Goal: Task Accomplishment & Management: Manage account settings

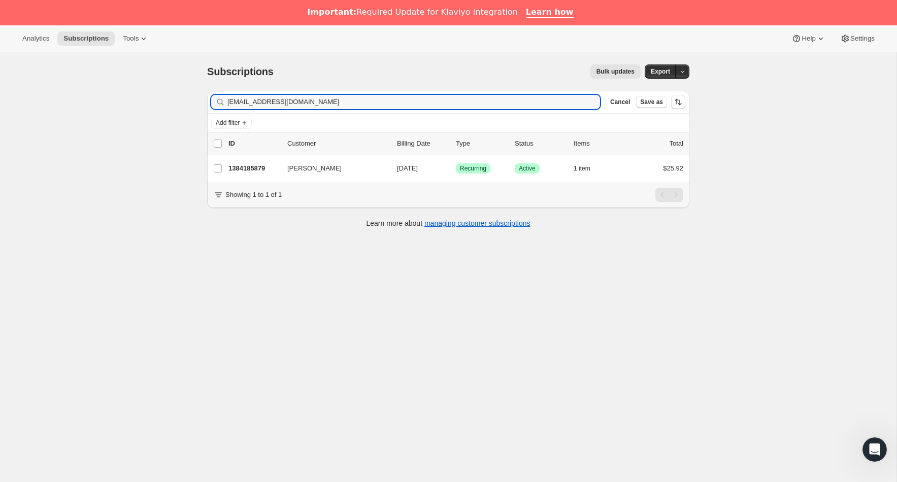
type input "[EMAIL_ADDRESS][DOMAIN_NAME]"
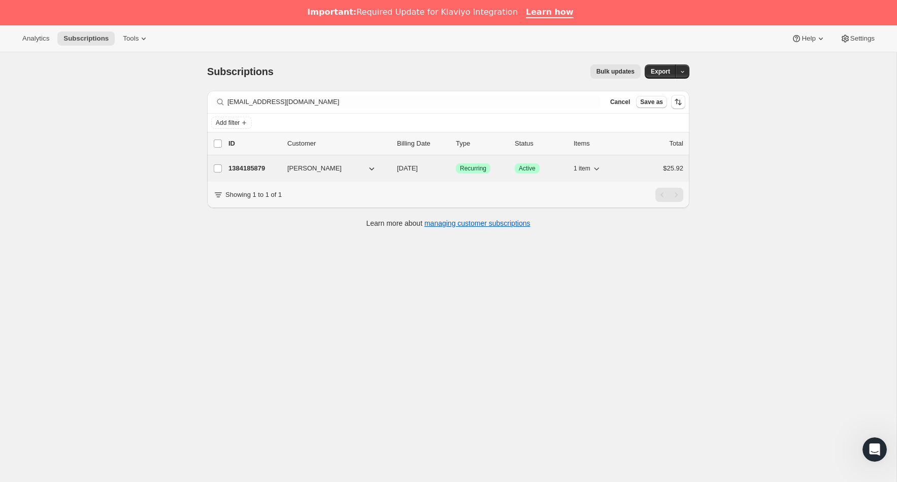
click at [251, 170] on p "1384185879" at bounding box center [253, 168] width 51 height 10
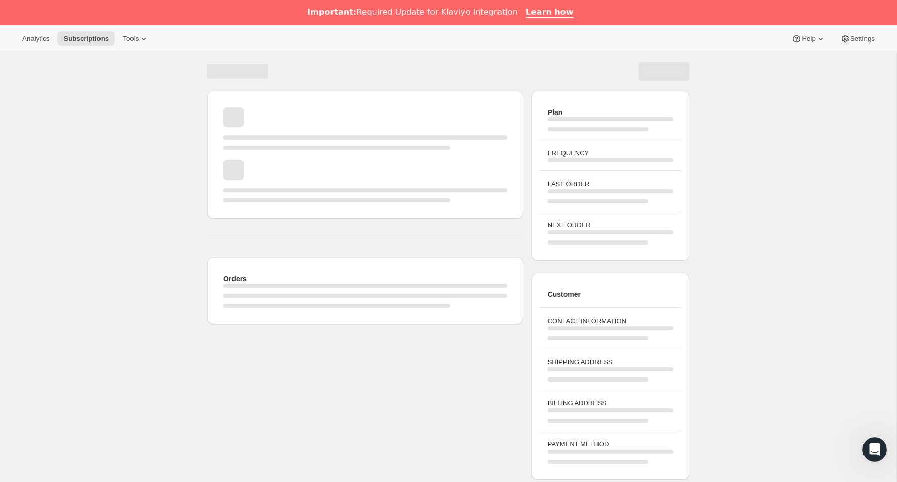
click at [266, 163] on div "Page loading" at bounding box center [365, 181] width 284 height 43
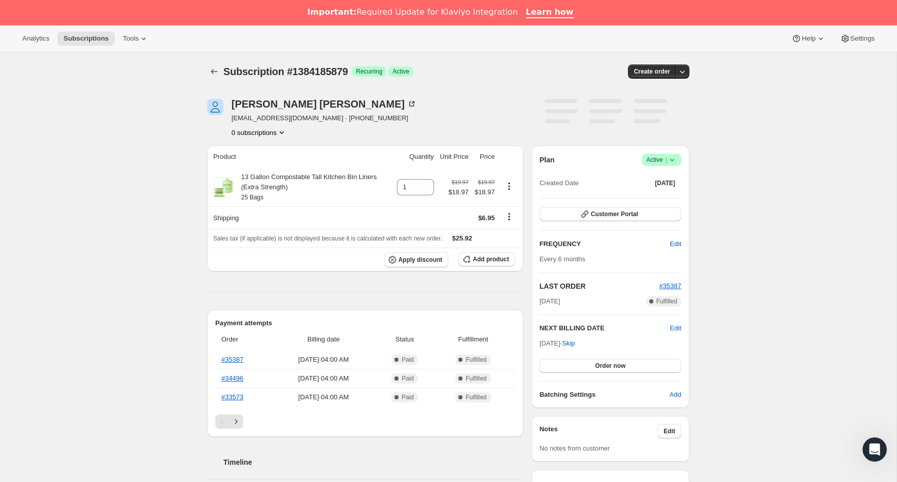
click at [672, 163] on icon at bounding box center [672, 160] width 10 height 10
click at [648, 202] on span "Cancel subscription" at bounding box center [658, 197] width 57 height 10
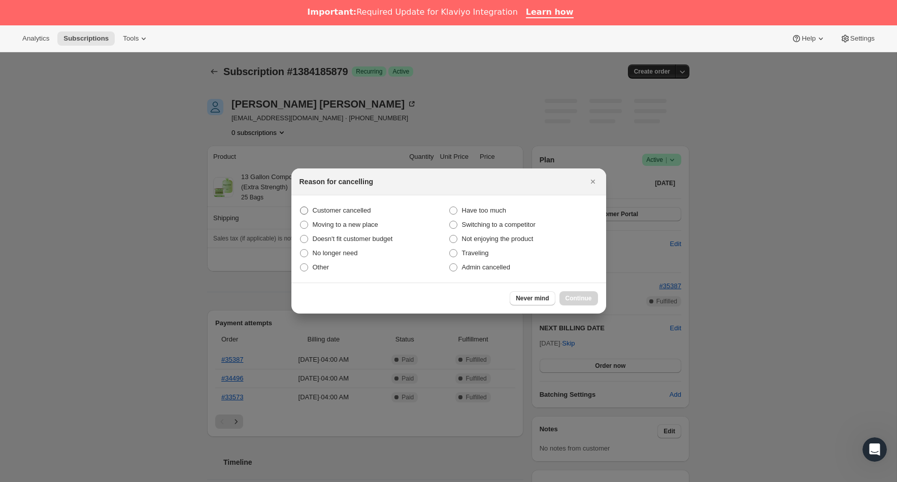
click at [319, 211] on span "Customer cancelled" at bounding box center [342, 211] width 58 height 8
click at [301, 207] on input "Customer cancelled" at bounding box center [300, 207] width 1 height 1
radio input "true"
drag, startPoint x: 573, startPoint y: 300, endPoint x: 58, endPoint y: 160, distance: 532.9
click at [573, 300] on span "Continue" at bounding box center [579, 298] width 26 height 8
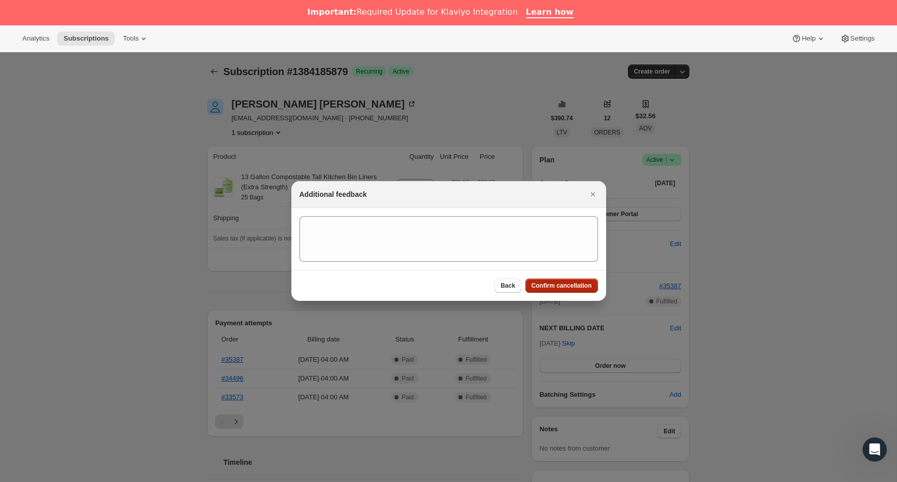
click at [547, 290] on button "Confirm cancellation" at bounding box center [561, 286] width 73 height 14
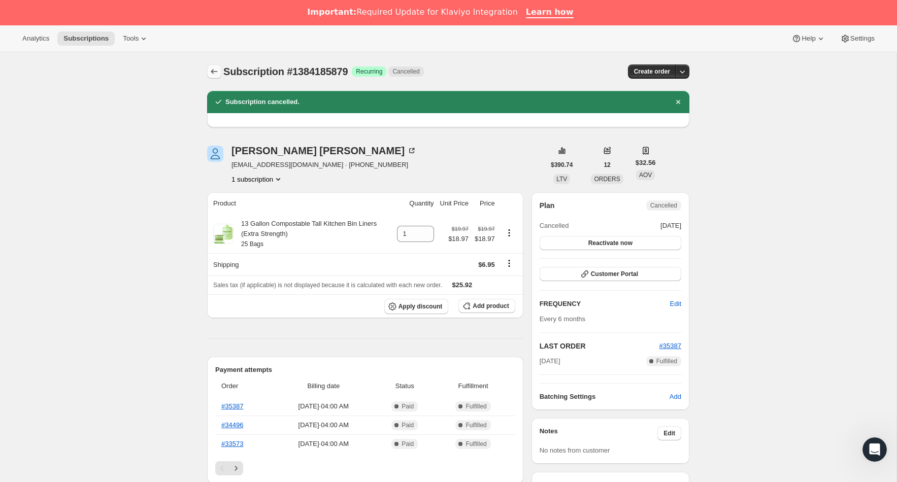
click at [211, 73] on icon "Subscriptions" at bounding box center [214, 72] width 10 height 10
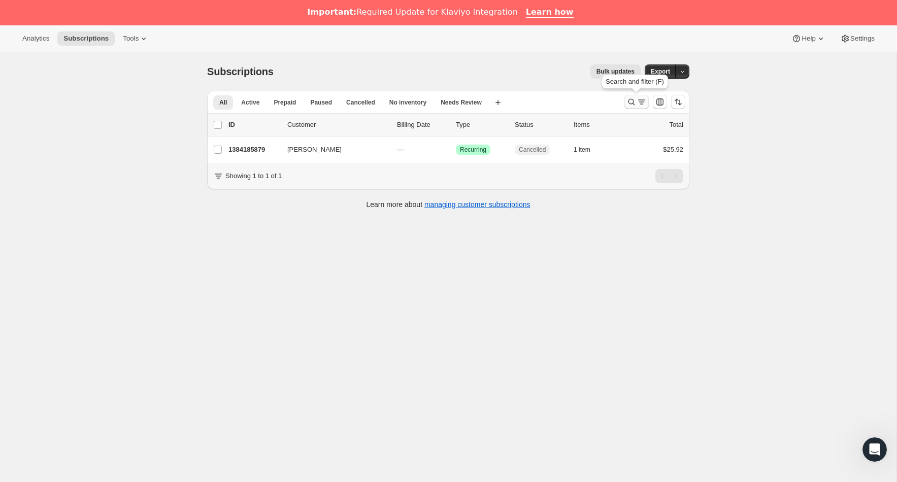
click at [631, 103] on icon "Search and filter results" at bounding box center [631, 102] width 10 height 10
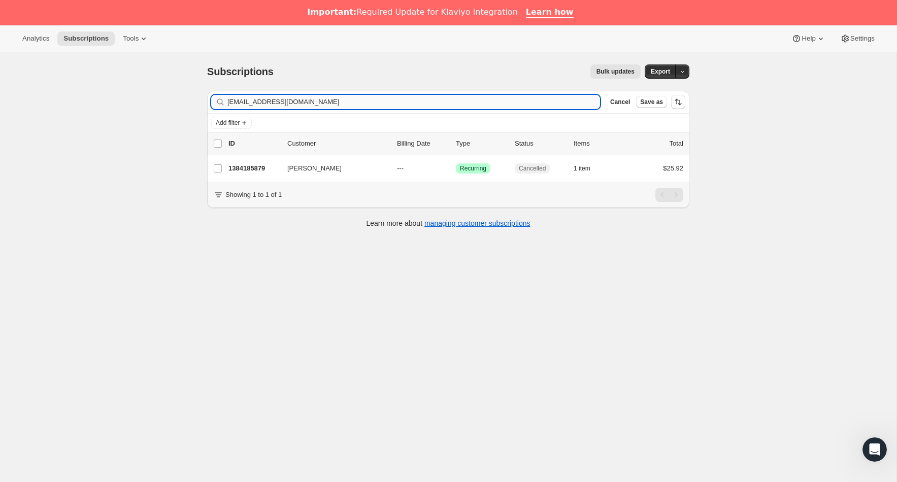
drag, startPoint x: 339, startPoint y: 105, endPoint x: 234, endPoint y: 105, distance: 104.6
click at [234, 105] on input "susanmasonfineart@gmail.com" at bounding box center [413, 102] width 373 height 14
type input "s"
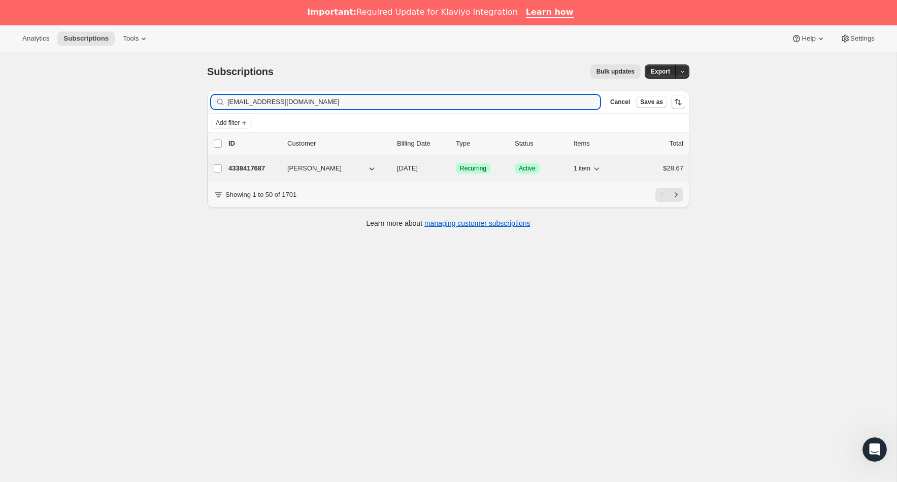
type input "[EMAIL_ADDRESS][DOMAIN_NAME]"
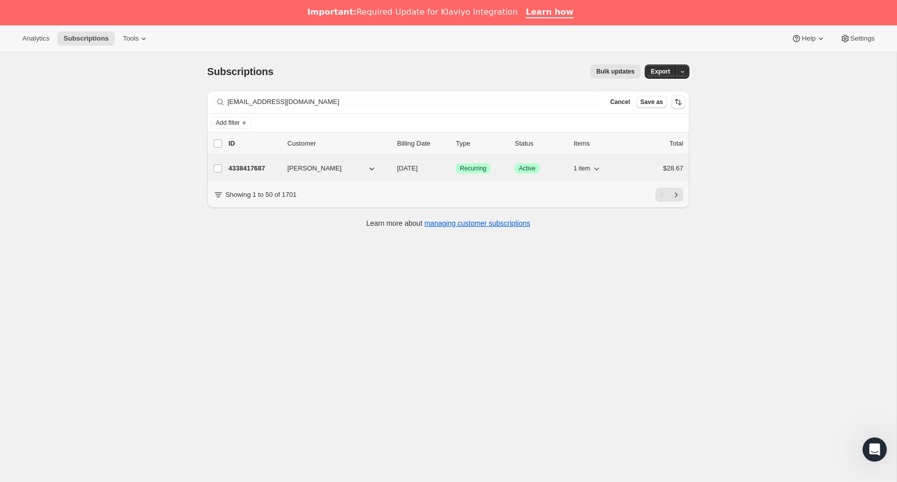
click at [241, 164] on p "4338417687" at bounding box center [253, 168] width 51 height 10
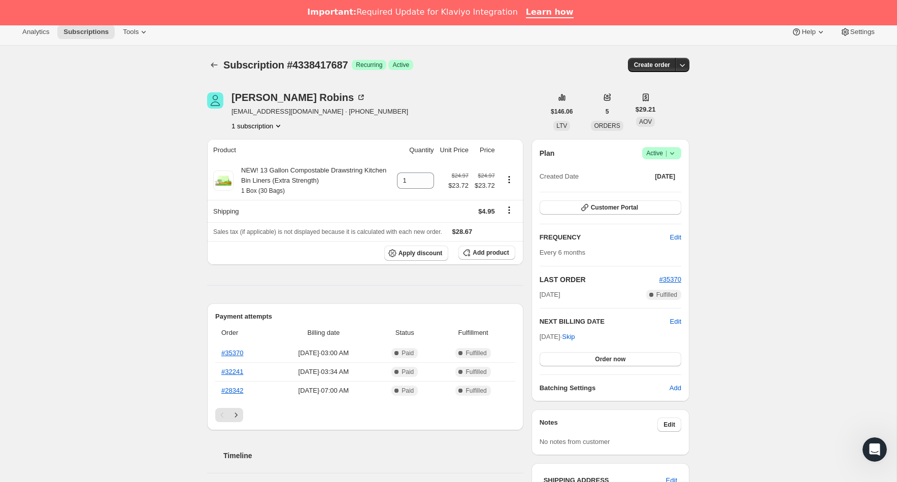
scroll to position [6, 0]
click at [677, 156] on icon at bounding box center [672, 154] width 10 height 10
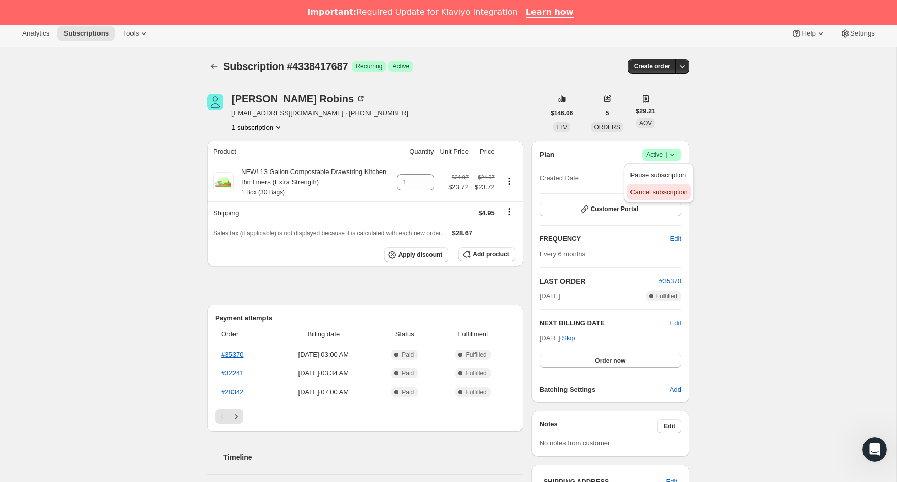
click at [661, 189] on span "Cancel subscription" at bounding box center [658, 192] width 57 height 8
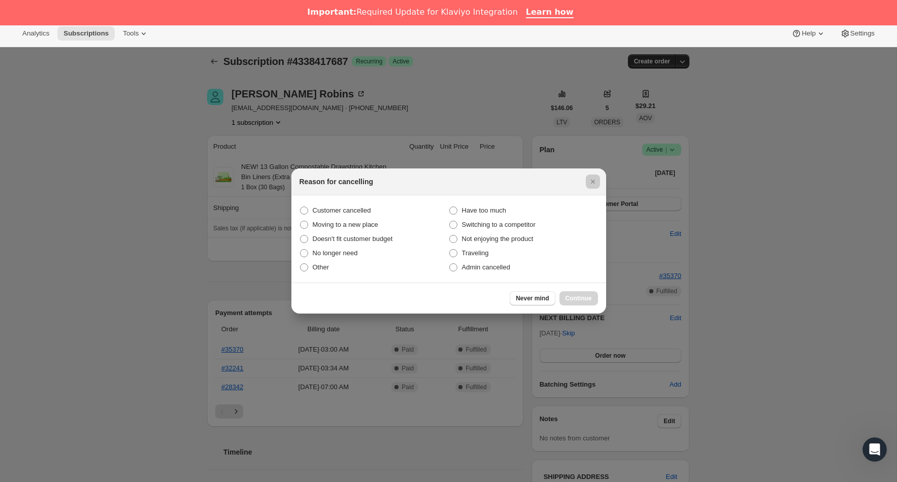
click at [107, 162] on div at bounding box center [448, 241] width 897 height 482
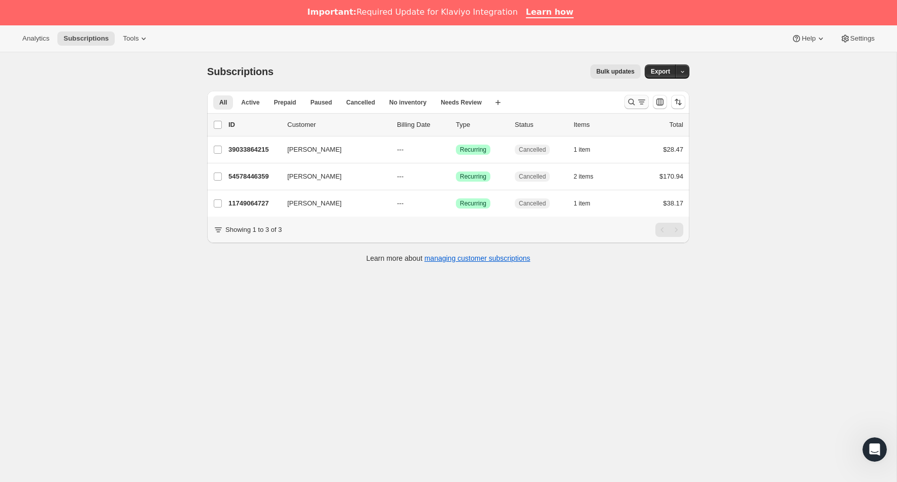
click at [637, 104] on icon "Search and filter results" at bounding box center [642, 102] width 10 height 10
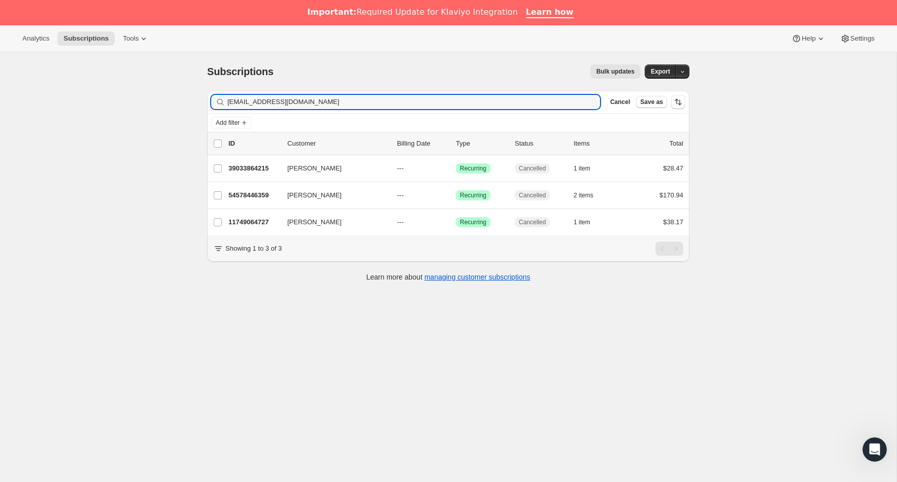
drag, startPoint x: 331, startPoint y: 102, endPoint x: 164, endPoint y: 115, distance: 167.1
click at [134, 100] on div "Subscriptions. This page is ready Subscriptions Bulk updates More actions Bulk …" at bounding box center [448, 293] width 897 height 482
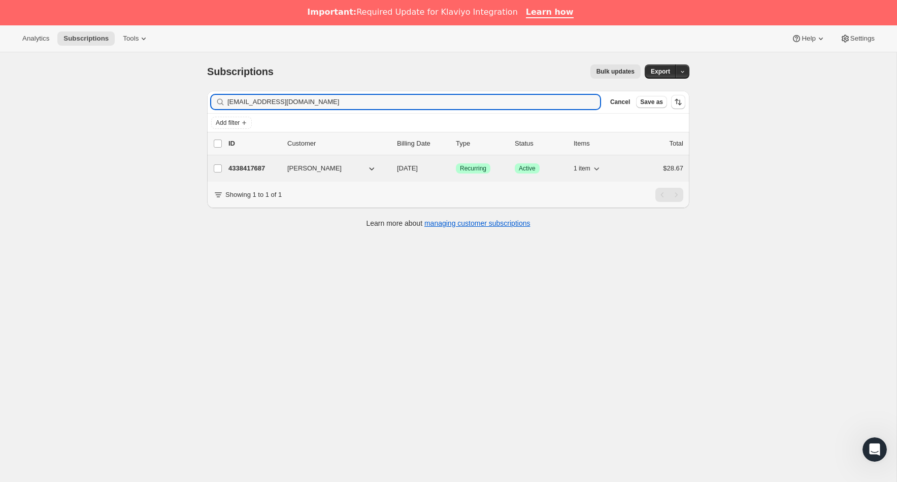
type input "[EMAIL_ADDRESS][DOMAIN_NAME]"
click at [245, 174] on div "4338417687 [PERSON_NAME] [DATE] Success Recurring Success Active 1 item $28.67" at bounding box center [455, 168] width 455 height 14
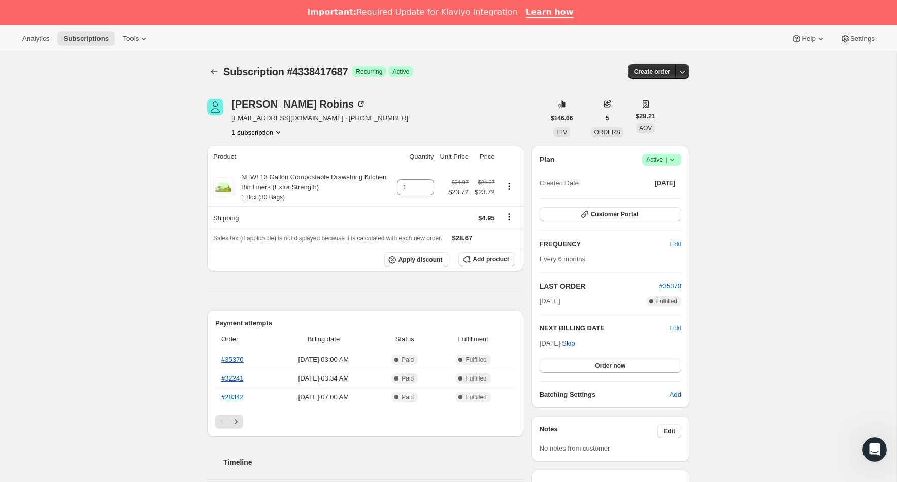
click at [671, 160] on icon at bounding box center [672, 160] width 4 height 3
click at [643, 196] on span "Cancel subscription" at bounding box center [658, 197] width 57 height 8
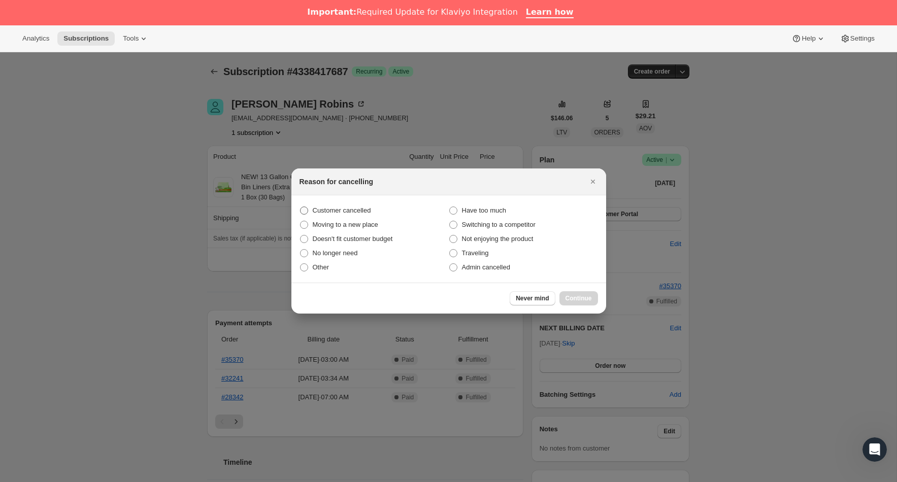
drag, startPoint x: 333, startPoint y: 209, endPoint x: 338, endPoint y: 214, distance: 6.8
click at [333, 209] on span "Customer cancelled" at bounding box center [342, 211] width 58 height 8
click at [301, 207] on input "Customer cancelled" at bounding box center [300, 207] width 1 height 1
radio input "true"
click at [576, 295] on span "Continue" at bounding box center [579, 298] width 26 height 8
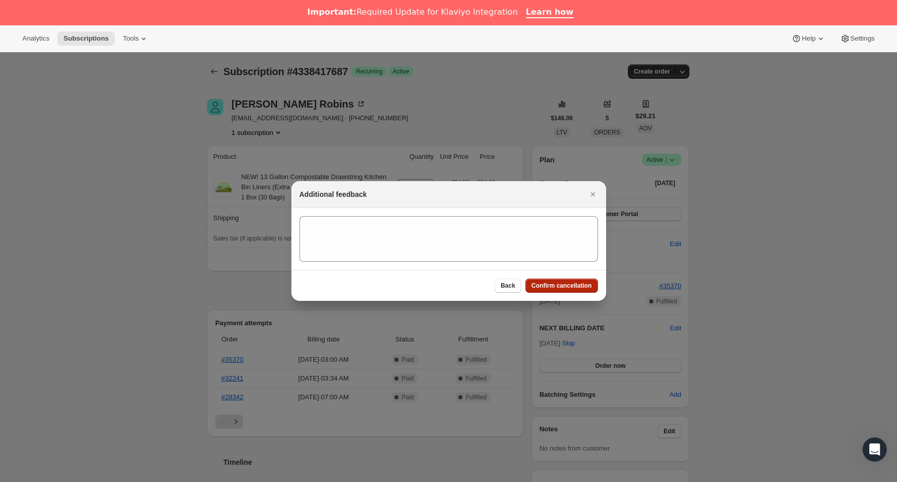
click at [545, 288] on span "Confirm cancellation" at bounding box center [562, 286] width 60 height 8
